Goal: Communication & Community: Answer question/provide support

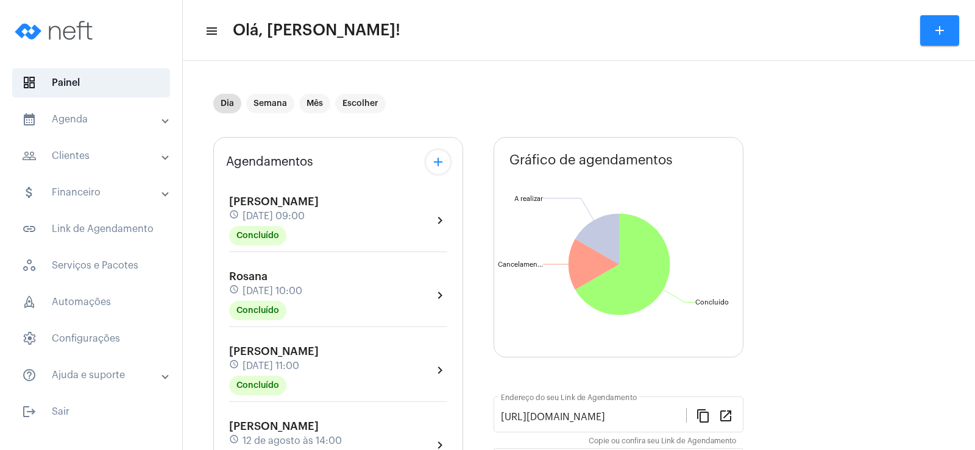
scroll to position [366, 0]
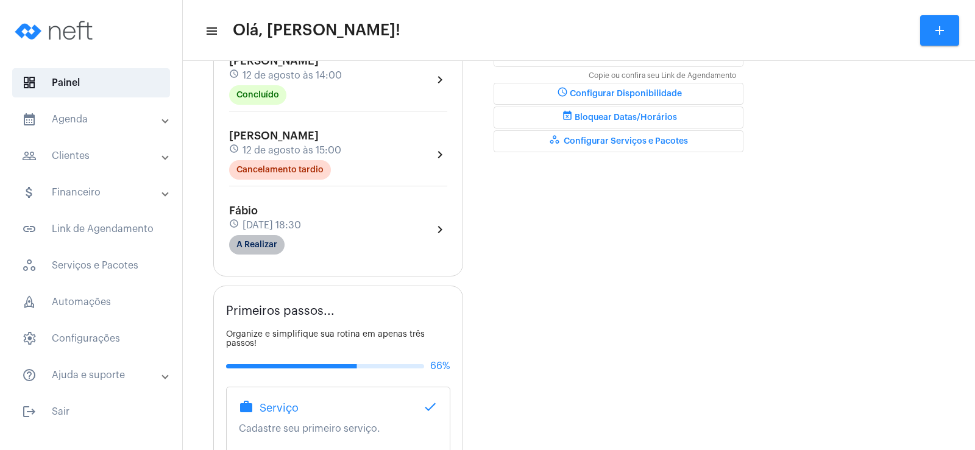
click at [257, 236] on mat-chip "A Realizar" at bounding box center [256, 244] width 55 height 19
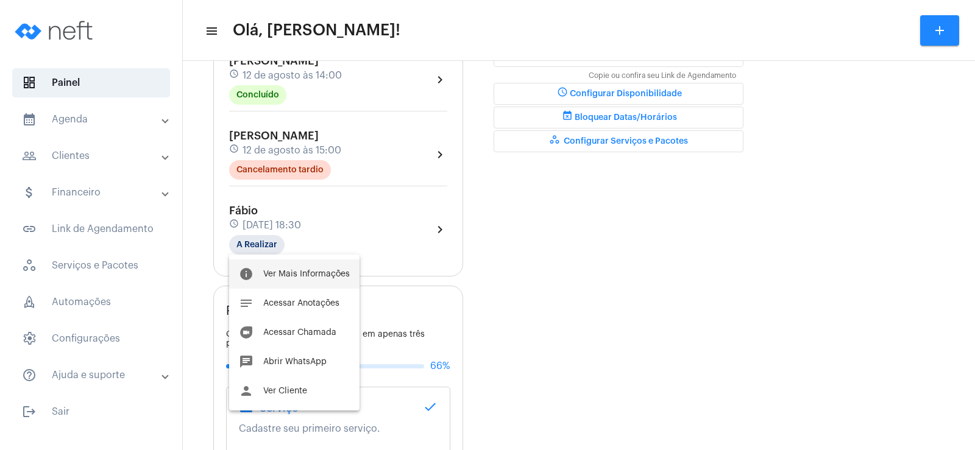
click at [305, 271] on span "Ver Mais Informações" at bounding box center [306, 274] width 87 height 9
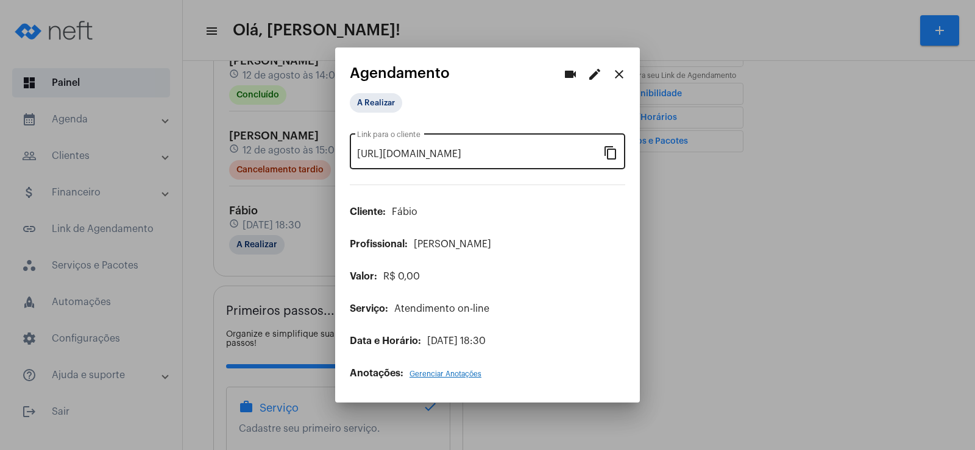
click at [615, 151] on mat-icon "content_copy" at bounding box center [610, 152] width 15 height 15
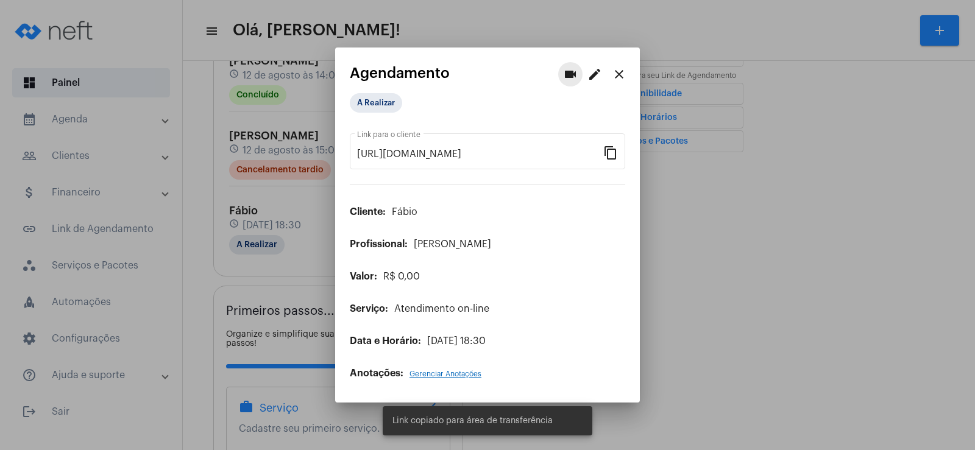
click at [570, 68] on mat-icon "videocam" at bounding box center [570, 74] width 15 height 15
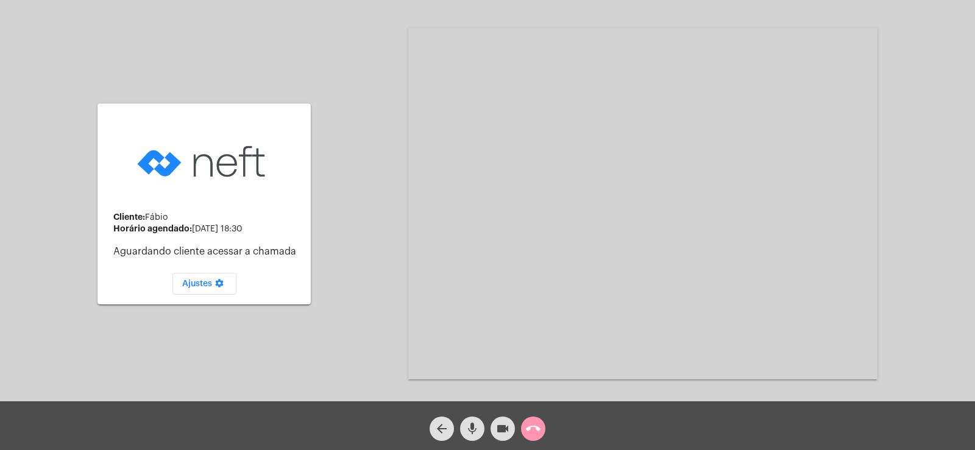
click at [466, 429] on mat-icon "mic" at bounding box center [472, 429] width 15 height 15
click at [506, 425] on mat-icon "videocam" at bounding box center [502, 429] width 15 height 15
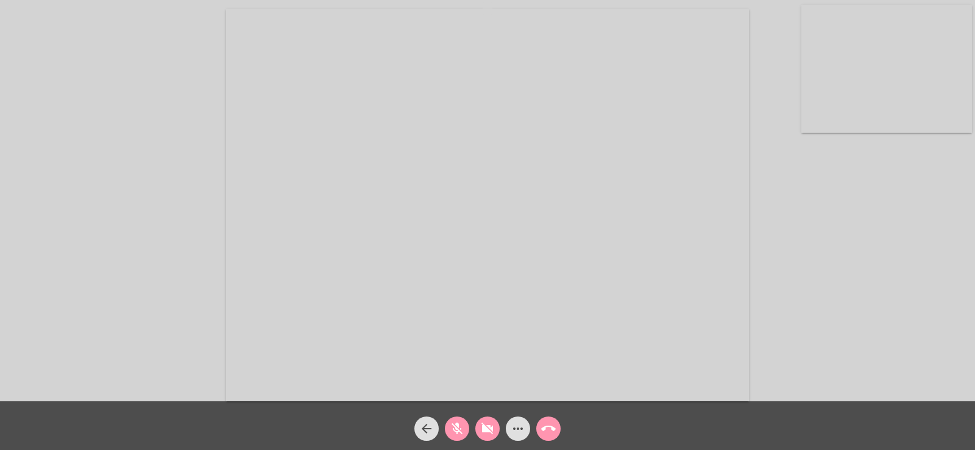
click at [448, 429] on button "mic_off" at bounding box center [457, 429] width 24 height 24
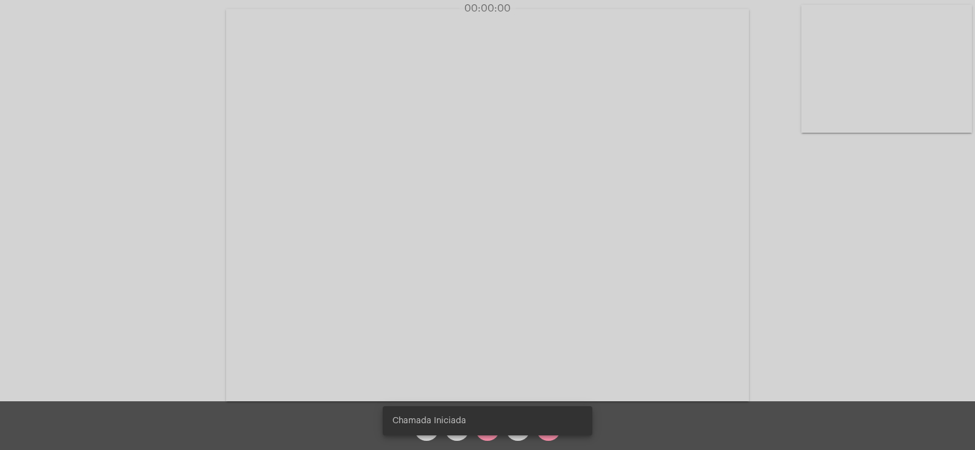
click at [476, 427] on snack-bar-container "Chamada Iniciada" at bounding box center [488, 420] width 210 height 29
click at [487, 439] on div "Chamada Iniciada" at bounding box center [487, 421] width 239 height 58
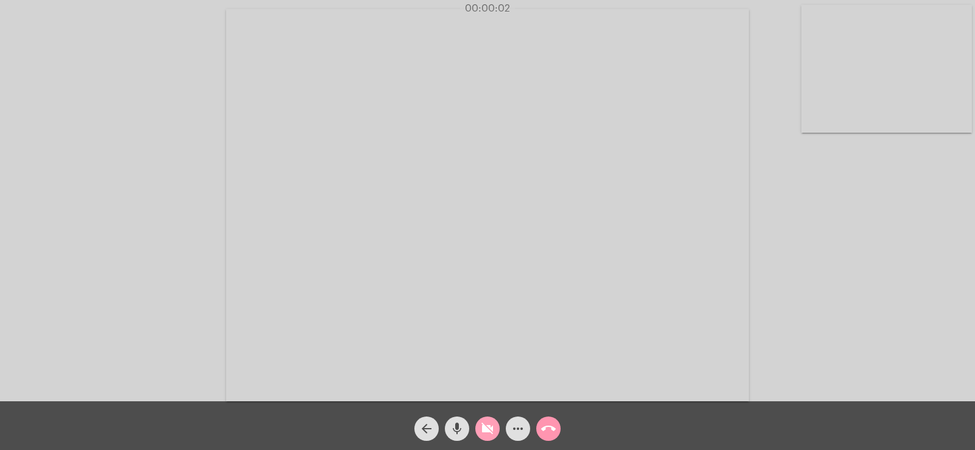
click at [487, 439] on span "videocam_off" at bounding box center [487, 429] width 15 height 24
click at [519, 426] on mat-icon "more_horiz" at bounding box center [518, 429] width 15 height 15
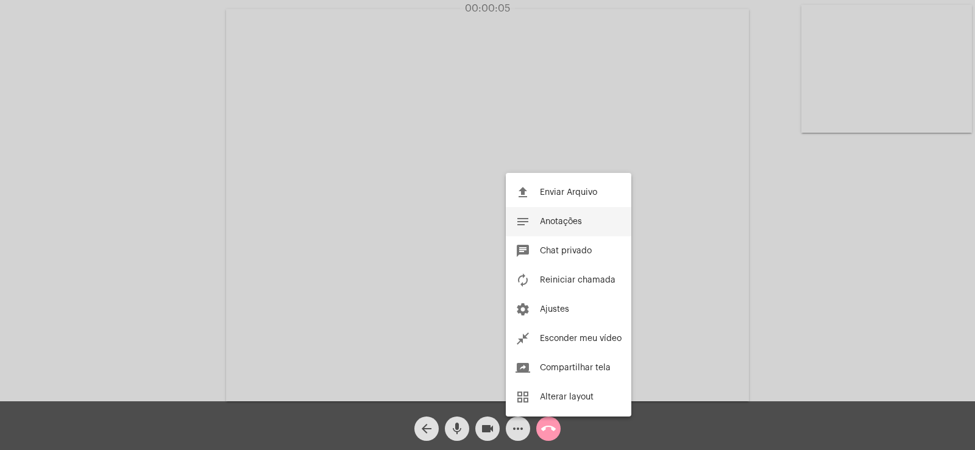
click at [570, 226] on button "notes Anotações" at bounding box center [569, 221] width 126 height 29
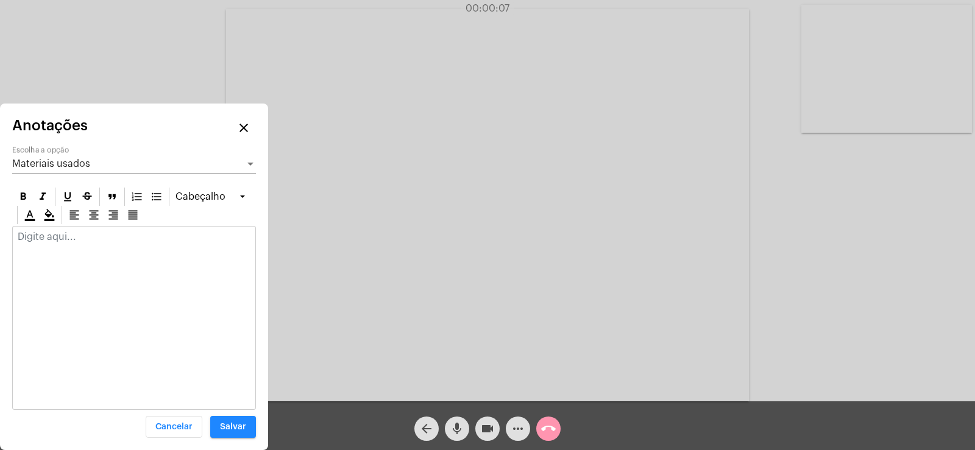
click at [91, 163] on div "Materiais usados" at bounding box center [128, 163] width 233 height 11
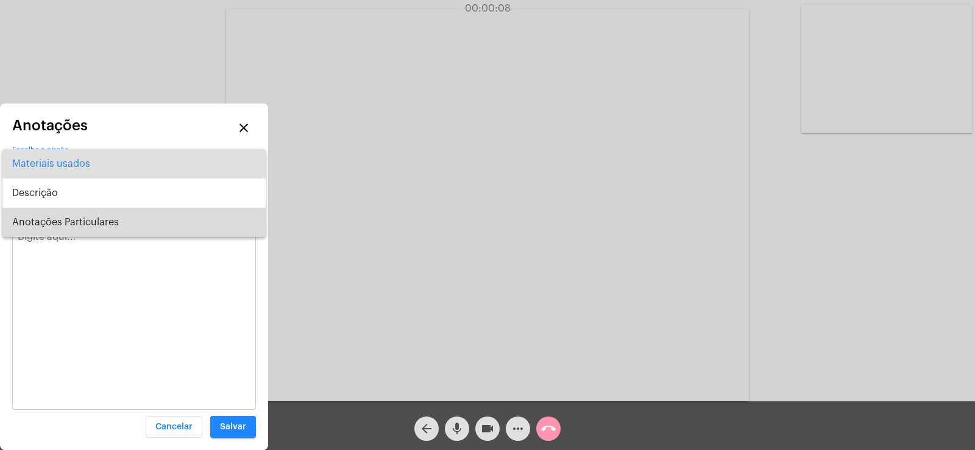
click at [81, 227] on span "Anotações Particulares" at bounding box center [134, 222] width 244 height 29
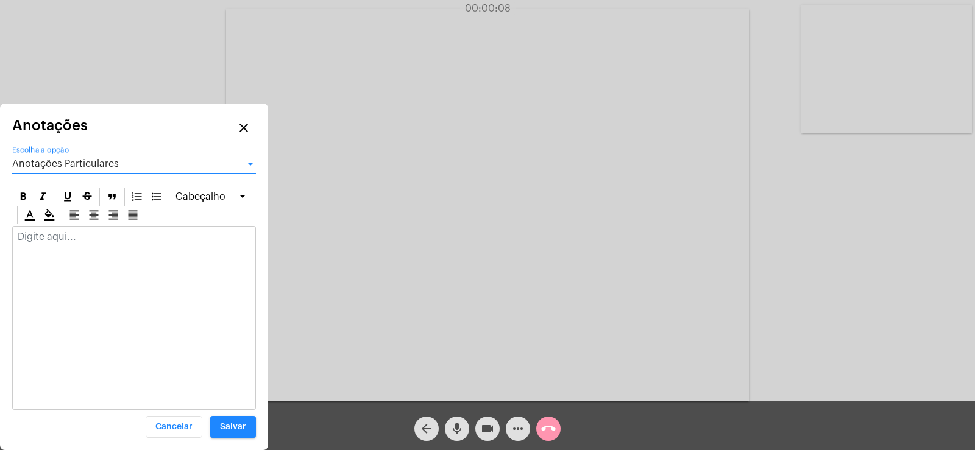
click at [55, 239] on p at bounding box center [134, 237] width 233 height 11
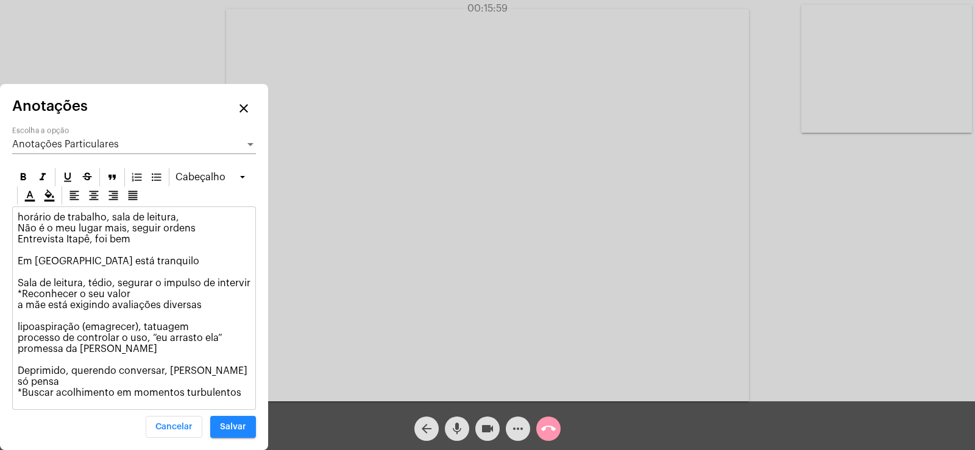
click at [161, 274] on p "horário de trabalho, sala de leitura, Não é o meu lugar mais, seguir ordens Ent…" at bounding box center [134, 305] width 233 height 186
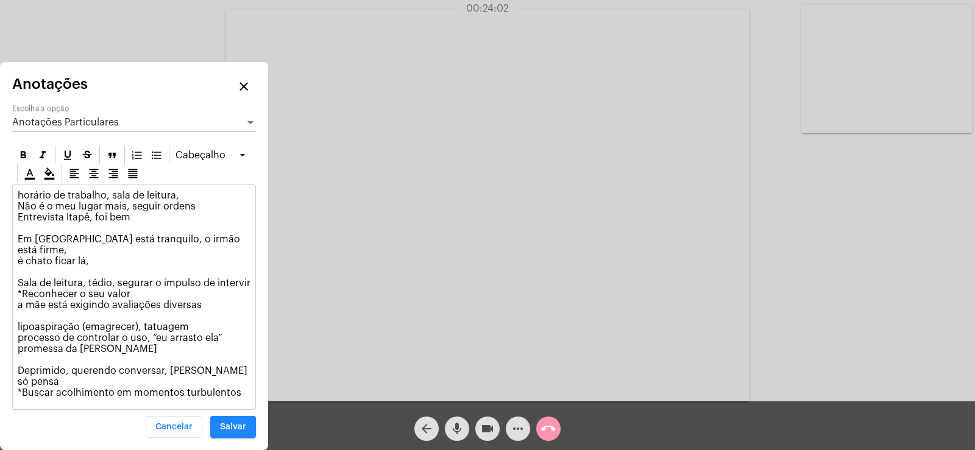
click at [69, 260] on p "horário de trabalho, sala de leitura, Não é o meu lugar mais, seguir ordens Ent…" at bounding box center [134, 294] width 233 height 208
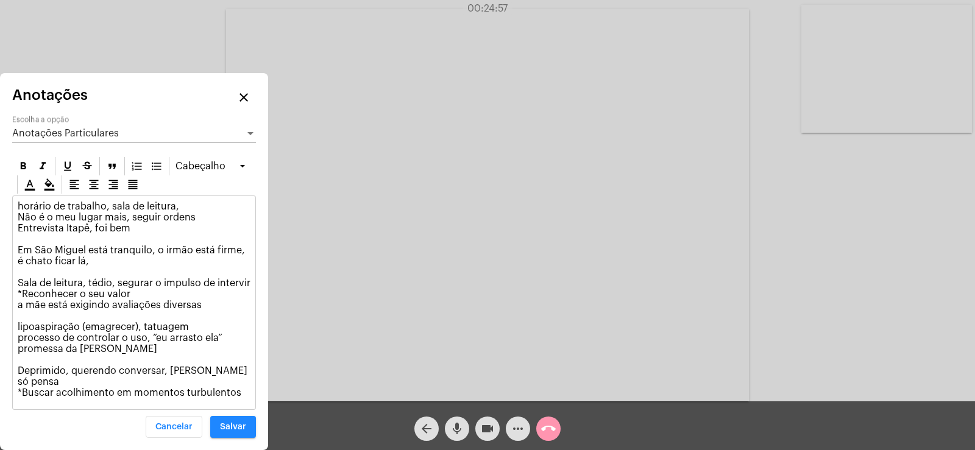
click at [206, 312] on p "horário de trabalho, sala de leitura, Não é o meu lugar mais, seguir ordens Ent…" at bounding box center [134, 299] width 233 height 197
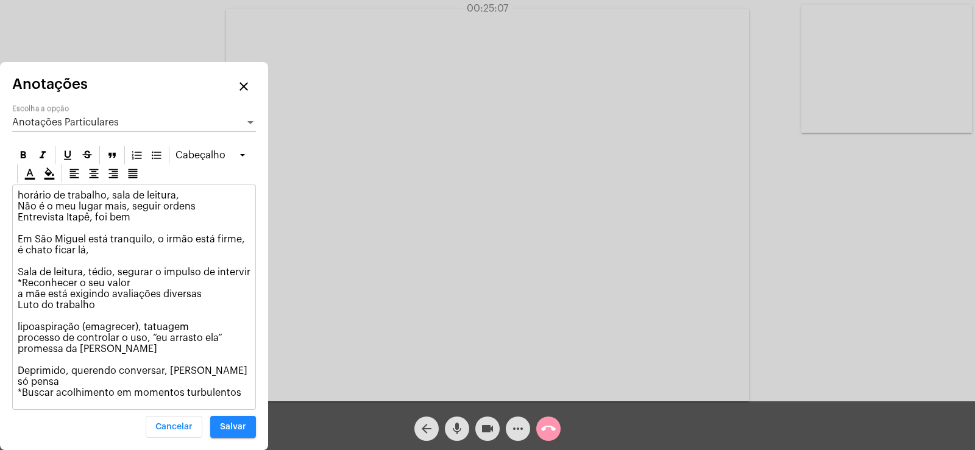
click at [69, 126] on div "Anotações Particulares Escolha a opção" at bounding box center [134, 118] width 244 height 27
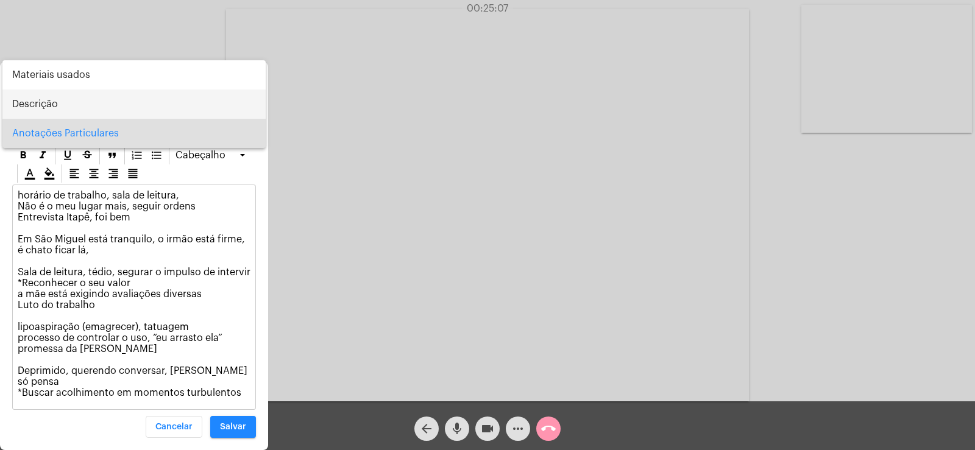
click at [67, 116] on span "Descrição" at bounding box center [134, 104] width 244 height 29
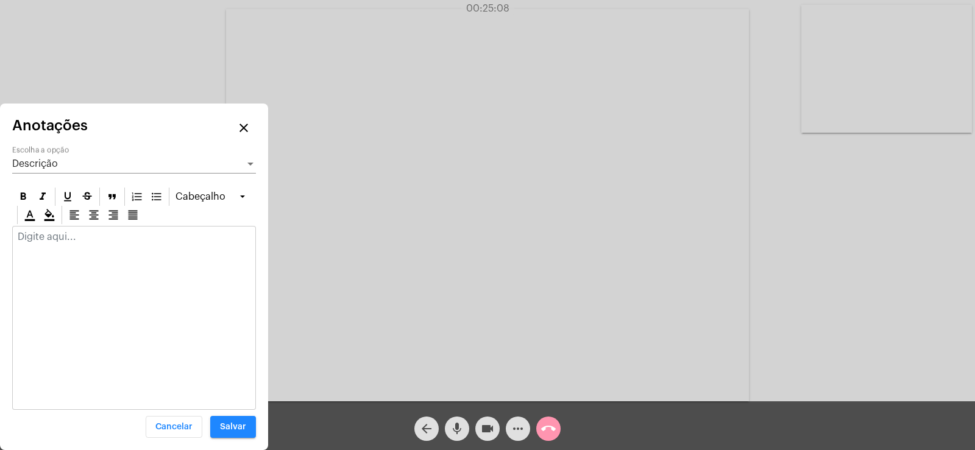
click at [32, 252] on div at bounding box center [134, 240] width 243 height 27
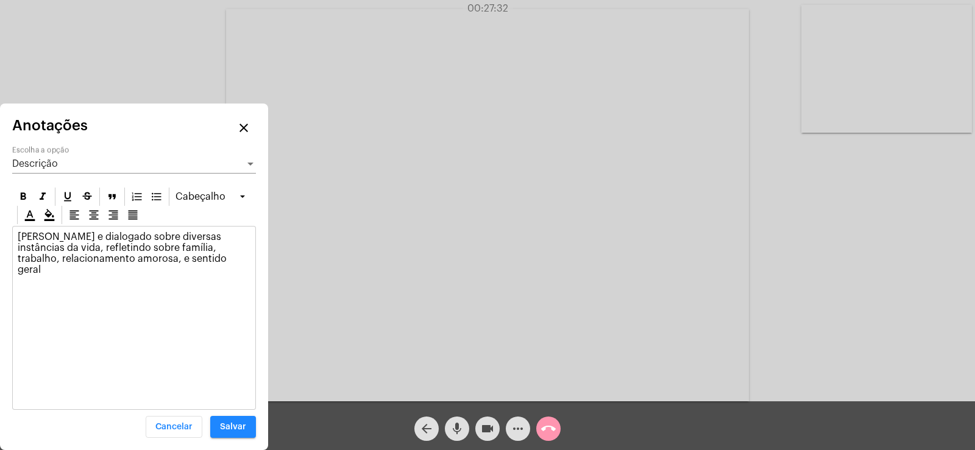
click at [36, 163] on span "Descrição" at bounding box center [35, 164] width 46 height 10
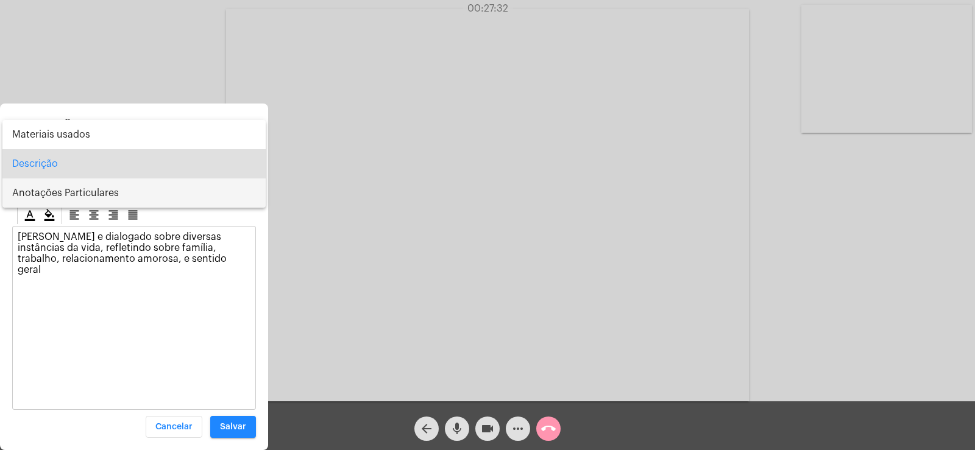
click at [46, 198] on span "Anotações Particulares" at bounding box center [134, 193] width 244 height 29
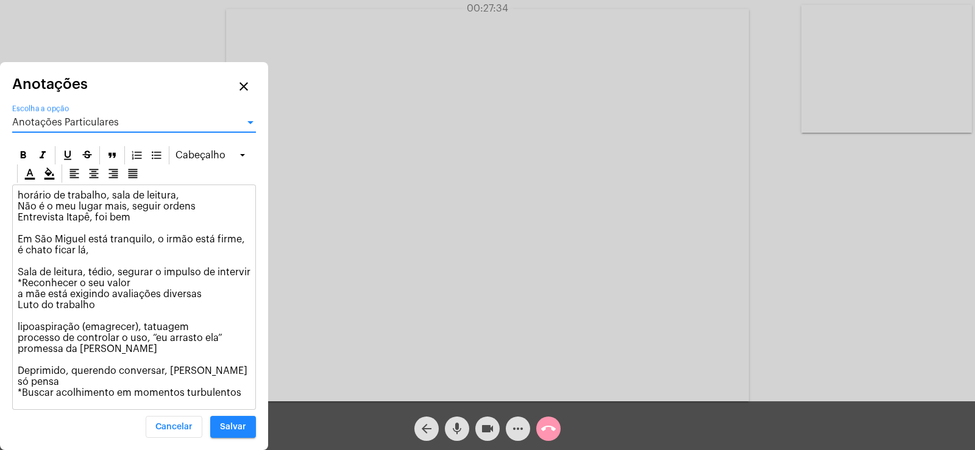
click at [239, 397] on p "horário de trabalho, sala de leitura, Não é o meu lugar mais, seguir ordens Ent…" at bounding box center [134, 294] width 233 height 208
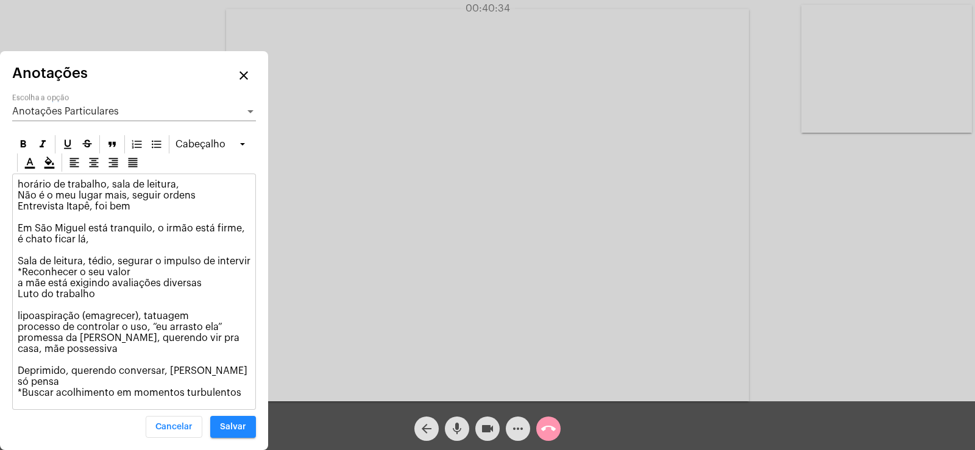
click at [249, 434] on button "Salvar" at bounding box center [233, 427] width 46 height 22
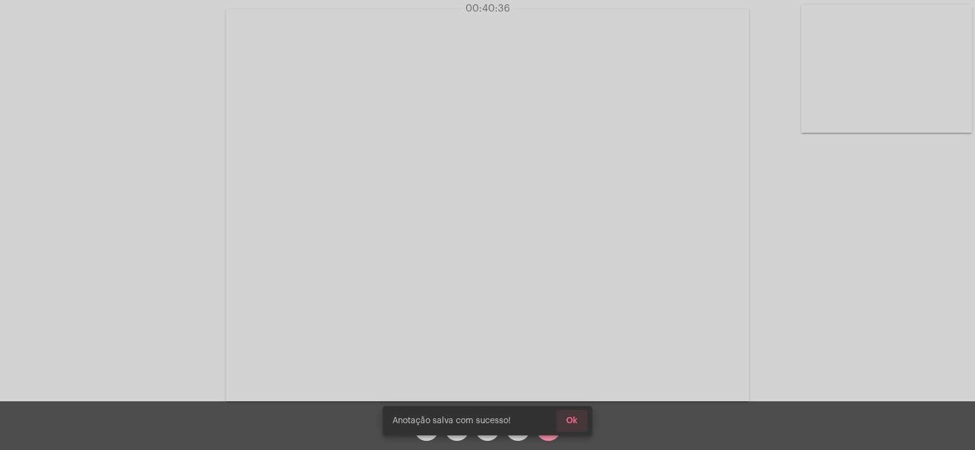
click at [574, 420] on span "Ok" at bounding box center [572, 421] width 12 height 9
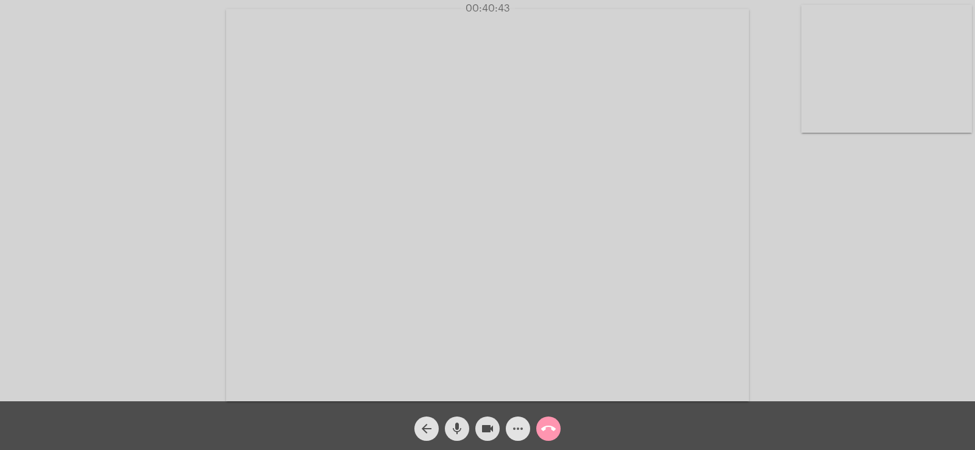
click at [522, 434] on mat-icon "more_horiz" at bounding box center [518, 429] width 15 height 15
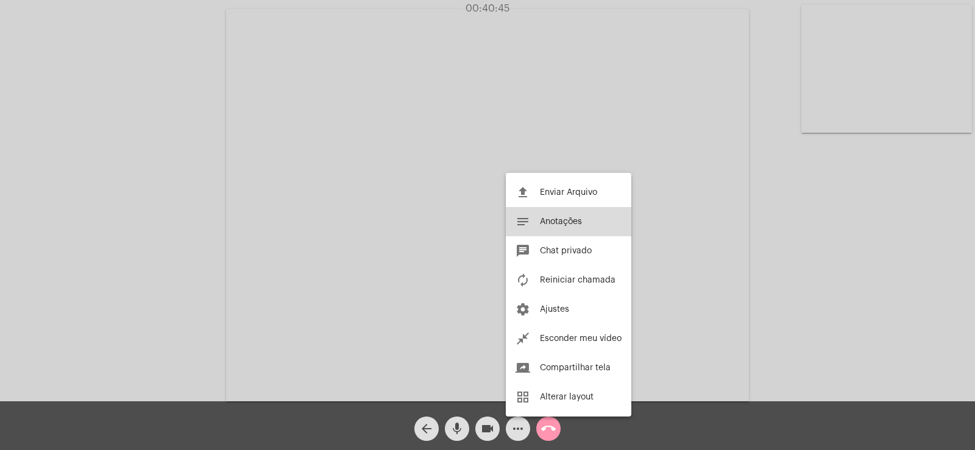
click at [556, 207] on button "notes Anotações" at bounding box center [569, 221] width 126 height 29
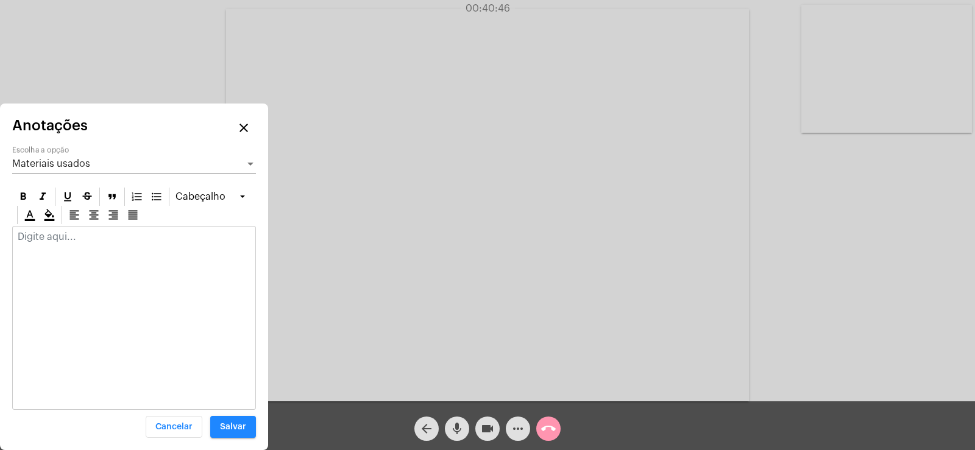
click at [111, 169] on div "Materiais usados Escolha a opção" at bounding box center [134, 159] width 244 height 27
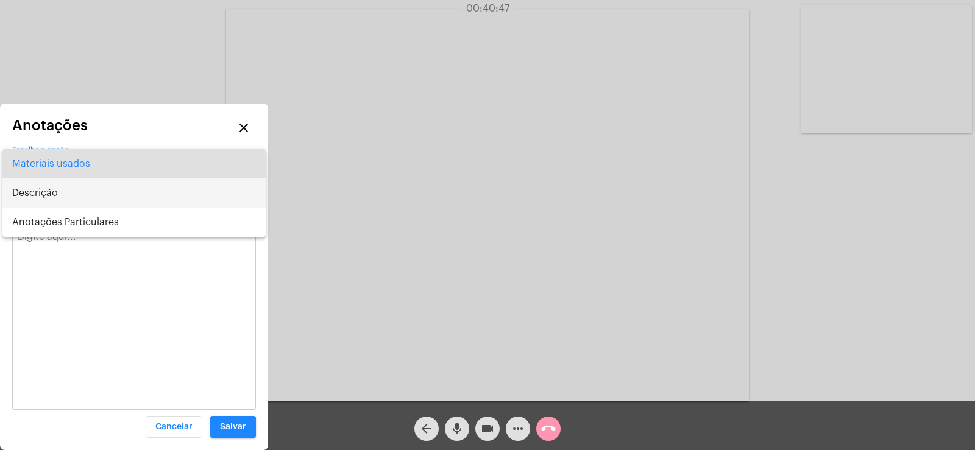
click at [77, 200] on span "Descrição" at bounding box center [134, 193] width 244 height 29
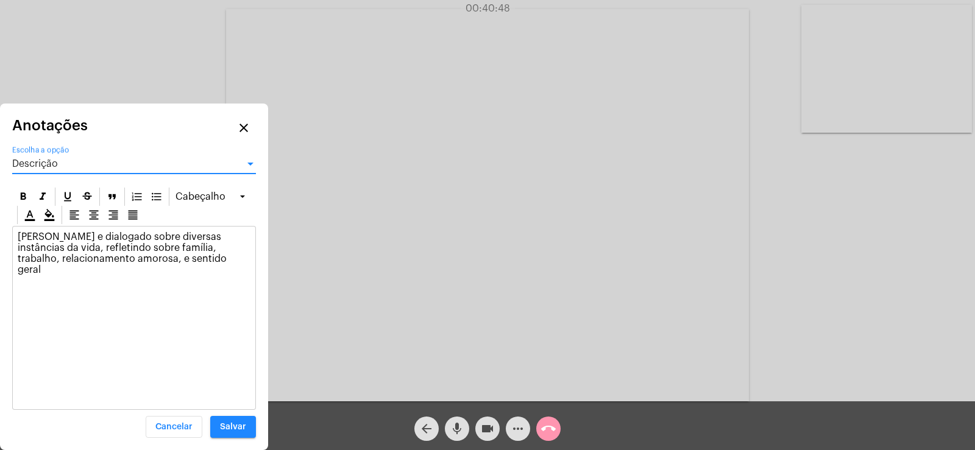
click at [111, 160] on div "Descrição" at bounding box center [128, 163] width 233 height 11
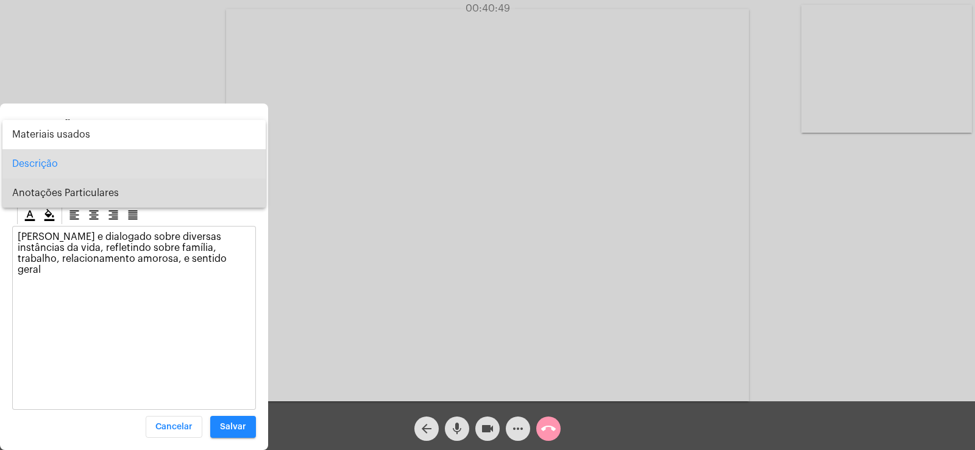
click at [115, 200] on span "Anotações Particulares" at bounding box center [134, 193] width 244 height 29
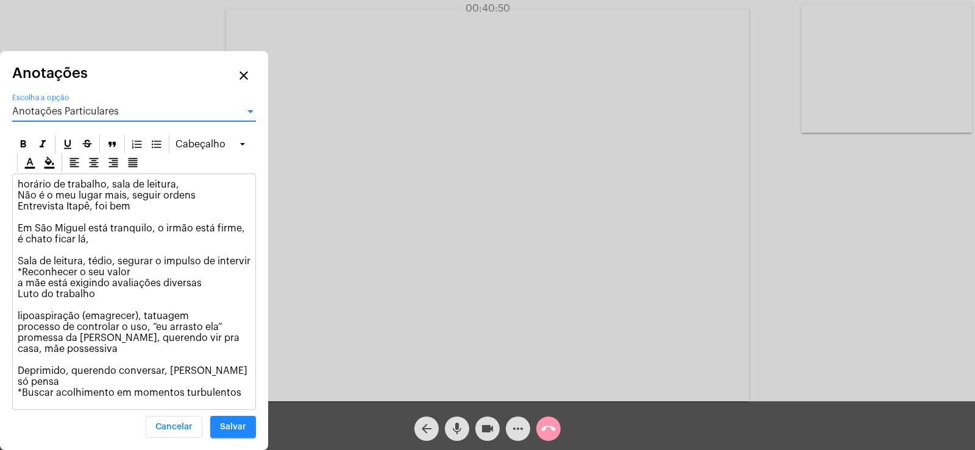
click at [232, 430] on span "Salvar" at bounding box center [233, 427] width 26 height 9
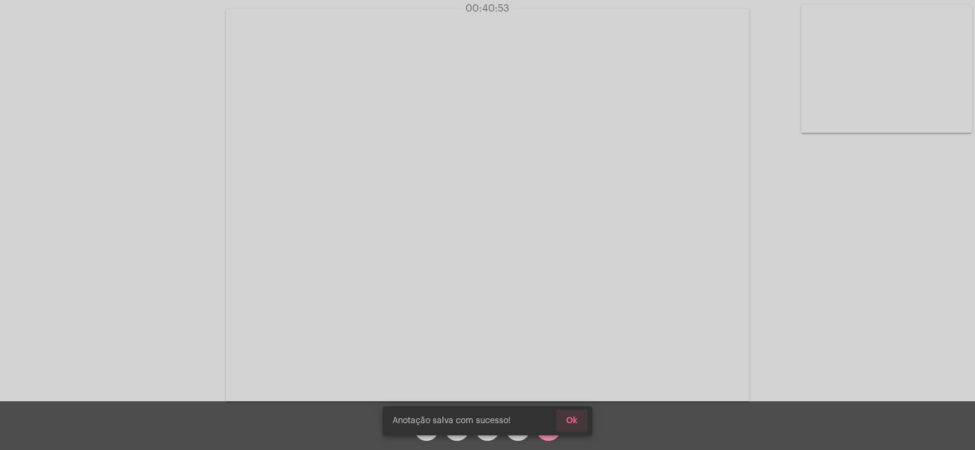
click at [573, 419] on span "Ok" at bounding box center [572, 421] width 12 height 9
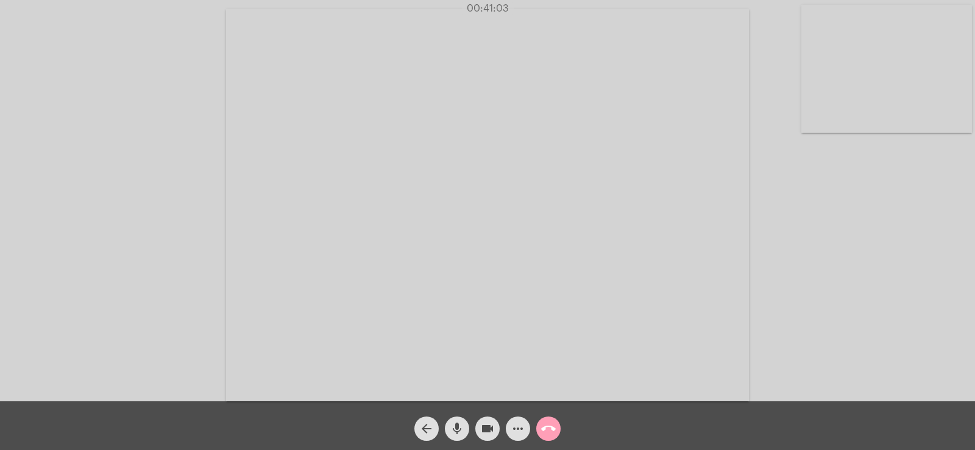
click at [551, 427] on mat-icon "call_end" at bounding box center [548, 429] width 15 height 15
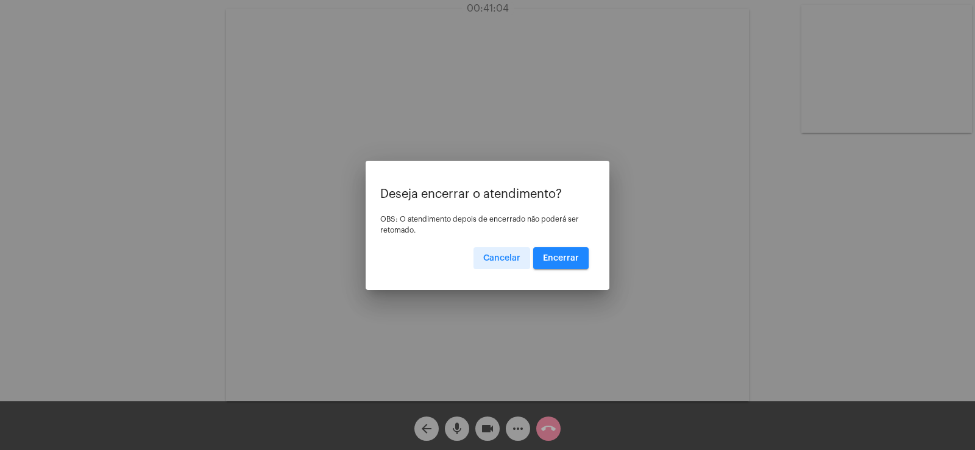
click at [570, 261] on span "Encerrar" at bounding box center [561, 258] width 36 height 9
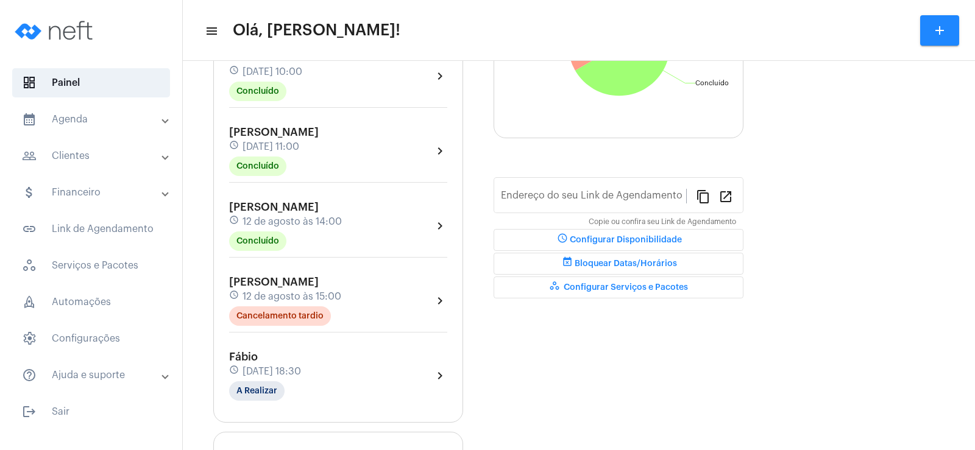
type input "[URL][DOMAIN_NAME]"
click at [262, 388] on mat-chip "A Realizar" at bounding box center [256, 390] width 55 height 19
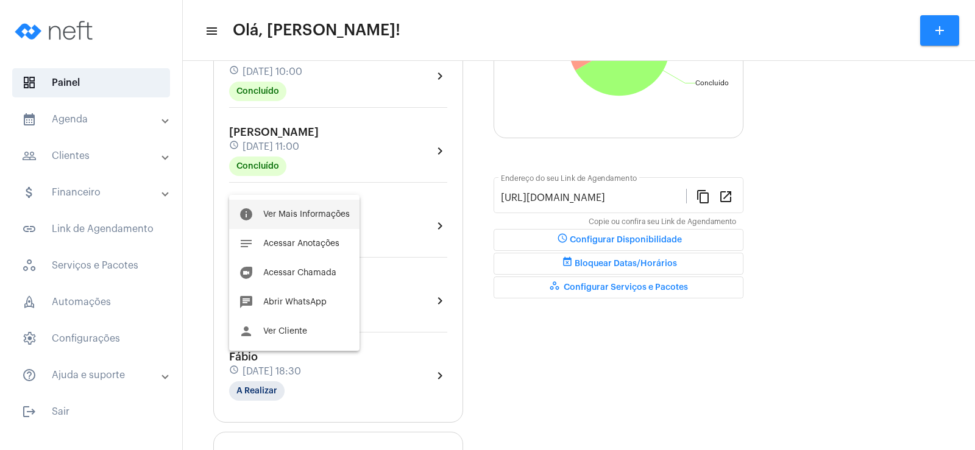
click at [335, 215] on span "Ver Mais Informações" at bounding box center [306, 214] width 87 height 9
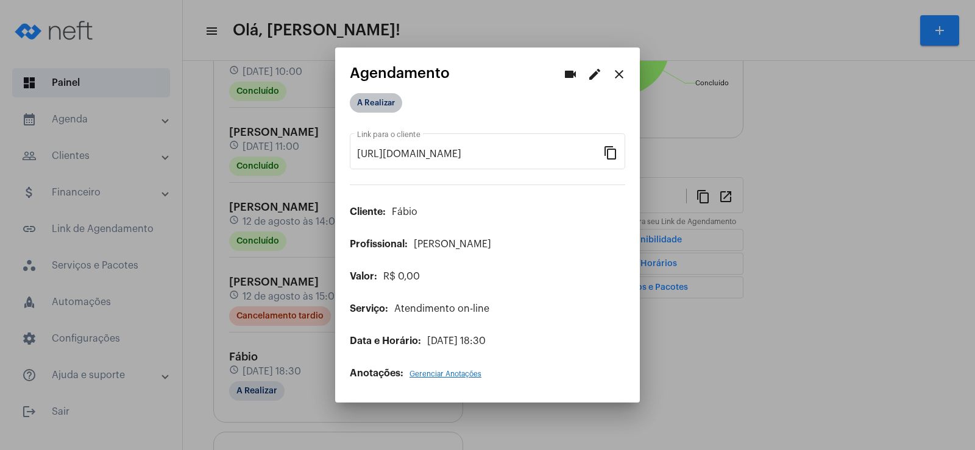
click at [384, 106] on mat-chip "A Realizar" at bounding box center [376, 102] width 52 height 19
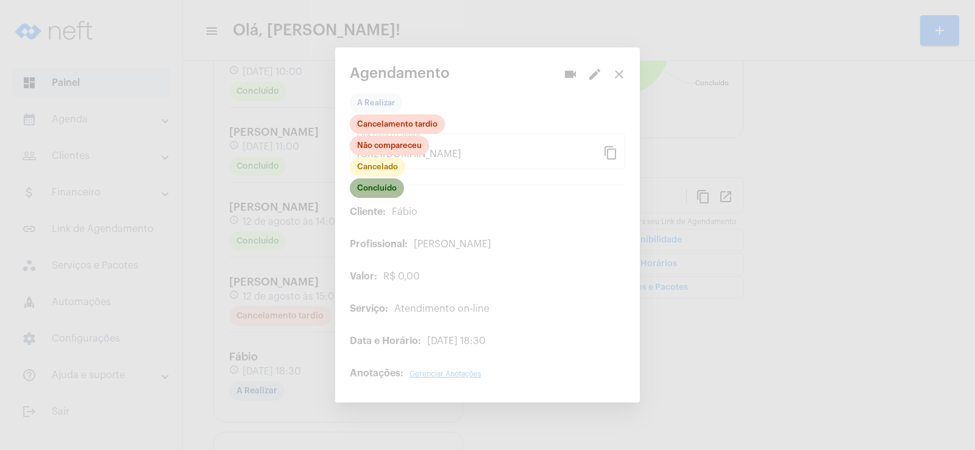
click at [381, 190] on mat-chip "Concluído" at bounding box center [377, 188] width 54 height 19
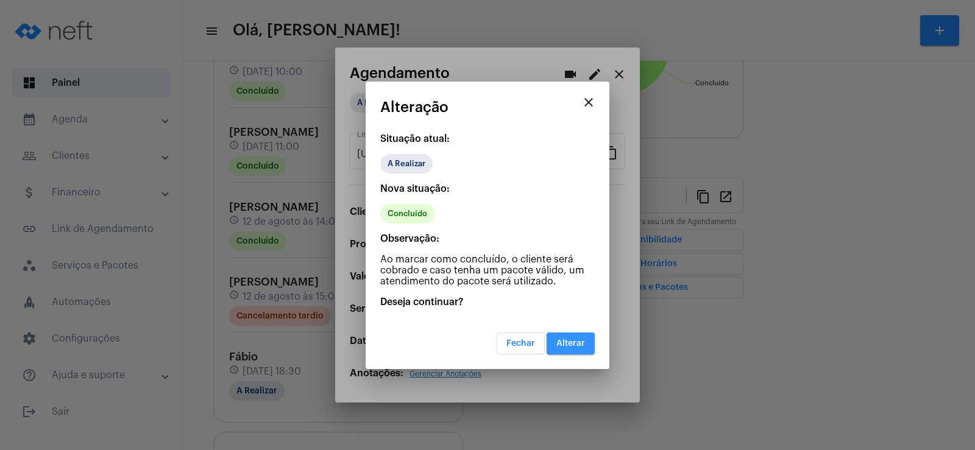
click at [580, 335] on button "Alterar" at bounding box center [571, 344] width 48 height 22
